Goal: Task Accomplishment & Management: Complete application form

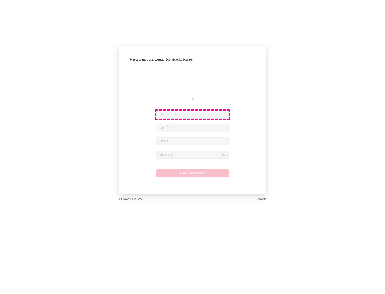
click at [192, 114] on input "text" at bounding box center [192, 115] width 72 height 8
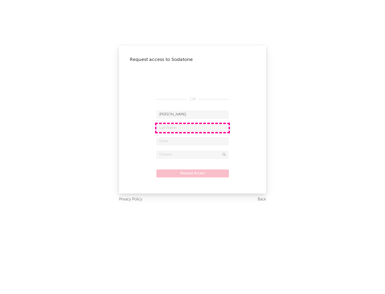
type input "[PERSON_NAME]"
click at [192, 128] on input "text" at bounding box center [192, 128] width 72 height 8
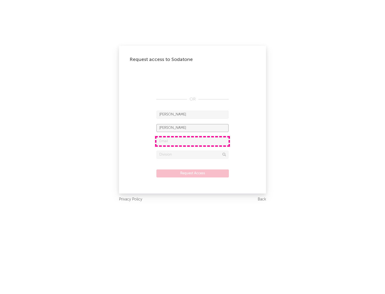
type input "[PERSON_NAME]"
click at [192, 141] on input "text" at bounding box center [192, 141] width 72 height 8
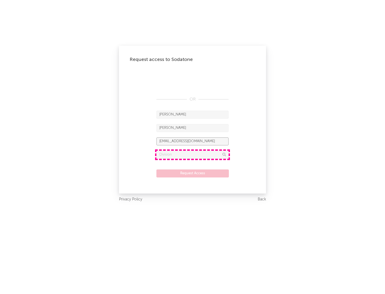
type input "[EMAIL_ADDRESS][DOMAIN_NAME]"
click at [192, 154] on input "text" at bounding box center [192, 155] width 72 height 8
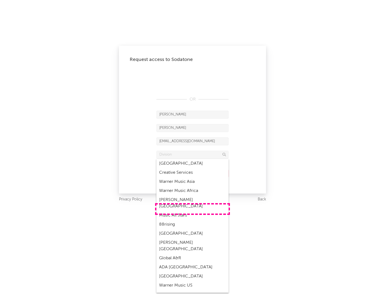
click at [192, 211] on div "Music All Stars" at bounding box center [192, 215] width 72 height 9
type input "Music All Stars"
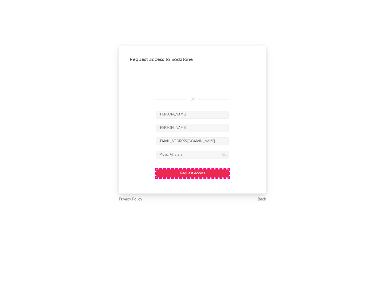
click at [192, 173] on button "Request Access" at bounding box center [192, 173] width 72 height 8
